Goal: Navigation & Orientation: Go to known website

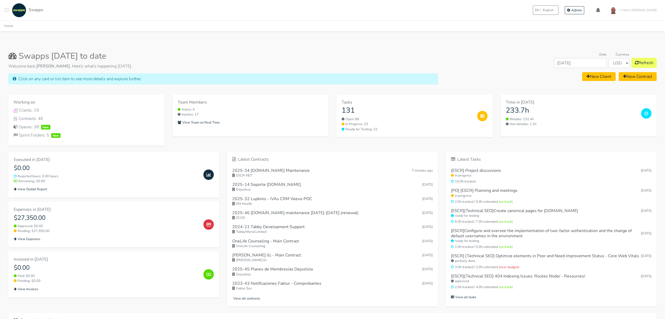
click at [122, 43] on body ".cls-1 { fill: #F15CFF; } .cls-2 { fill: #9a9a9a; } Clients Contracts Spaces Ne…" at bounding box center [332, 227] width 665 height 455
